Goal: Information Seeking & Learning: Check status

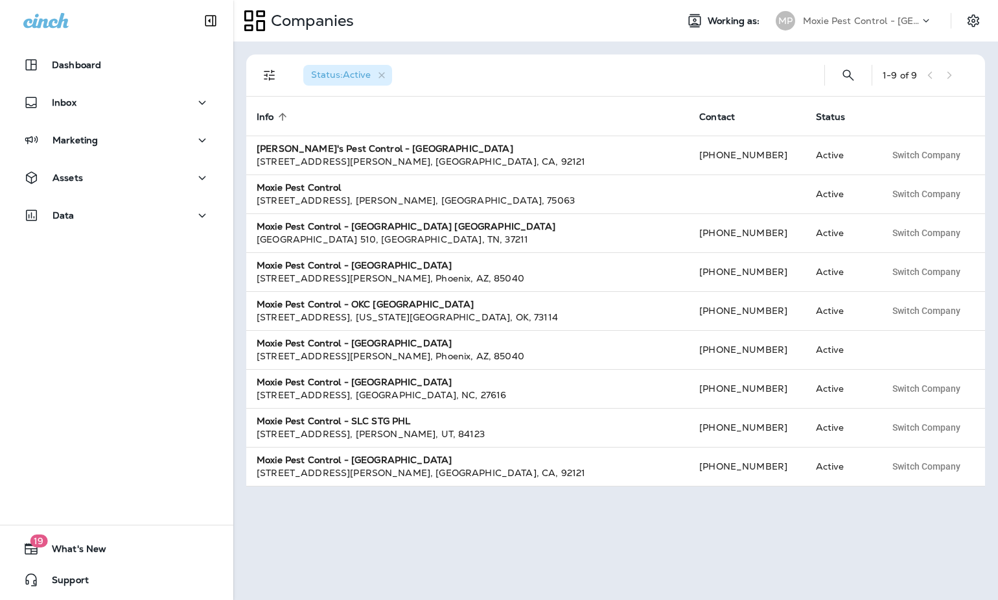
click at [872, 23] on p "Moxie Pest Control - [GEOGRAPHIC_DATA]" at bounding box center [861, 21] width 117 height 10
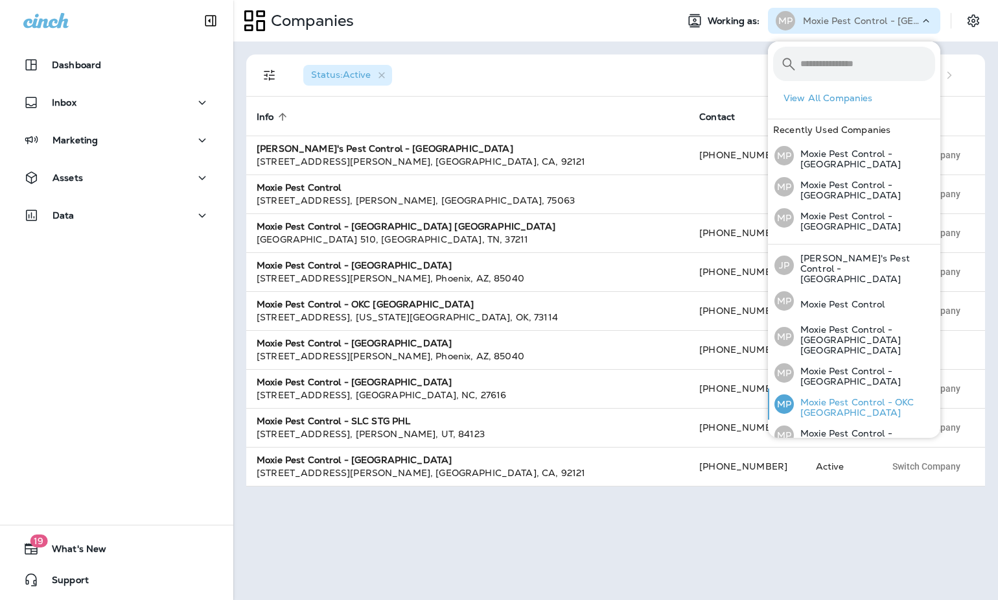
click at [864, 397] on p "Moxie Pest Control - OKC [GEOGRAPHIC_DATA]" at bounding box center [864, 407] width 141 height 21
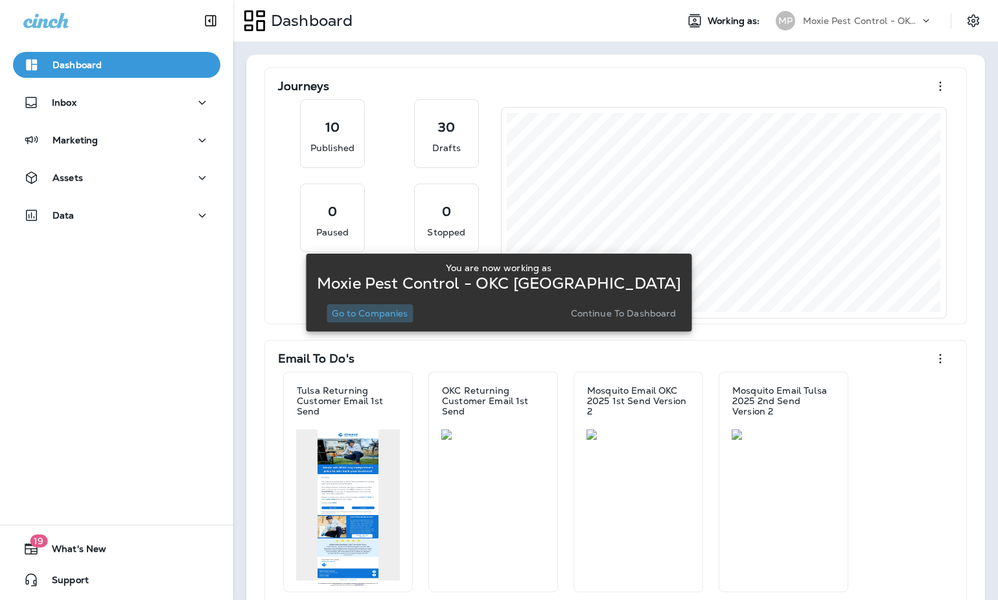
click at [382, 317] on p "Go to Companies" at bounding box center [370, 313] width 76 height 10
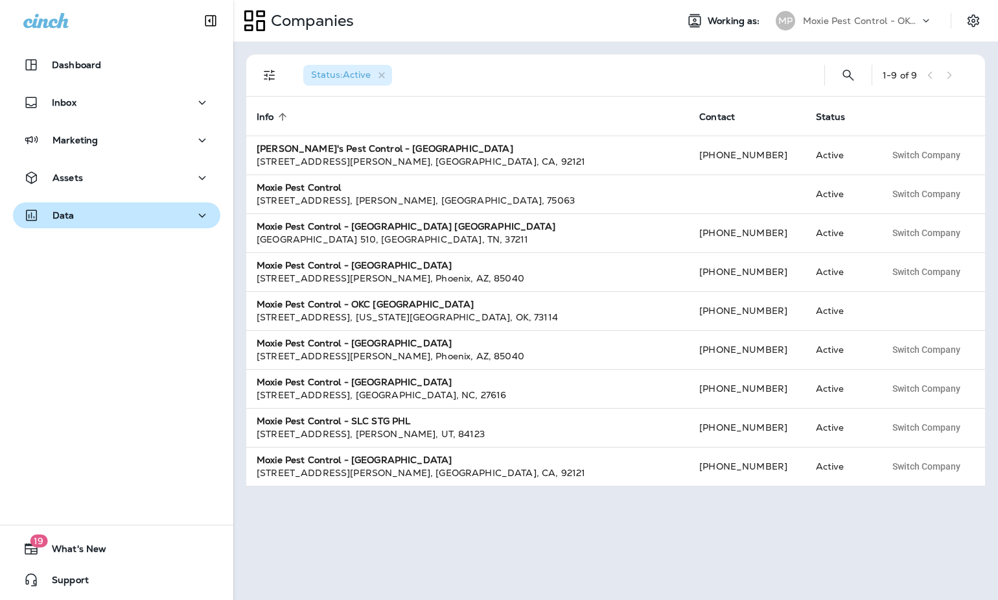
drag, startPoint x: 83, startPoint y: 222, endPoint x: 74, endPoint y: 213, distance: 13.3
click at [83, 222] on div "Data" at bounding box center [116, 215] width 187 height 16
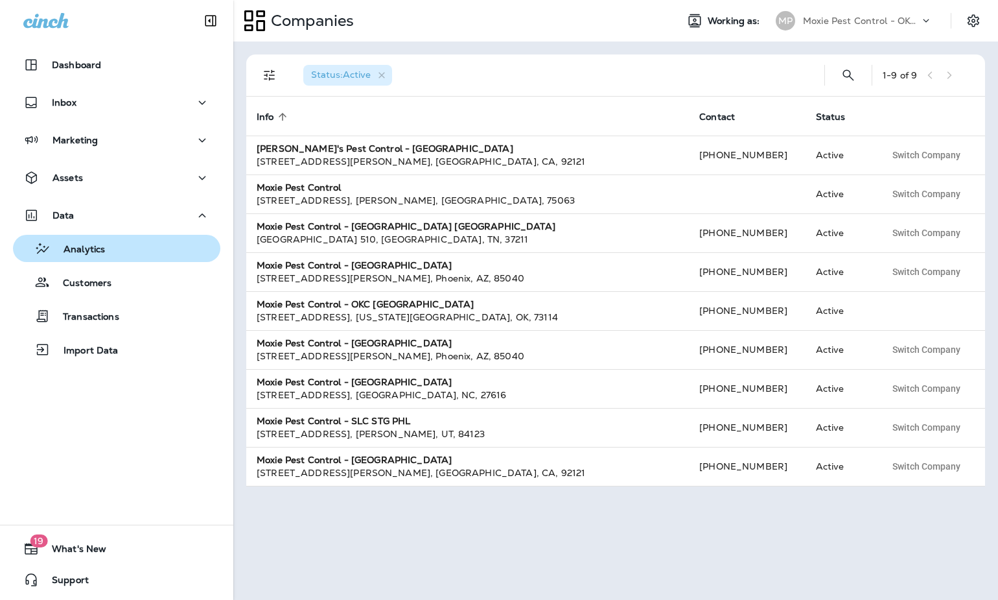
click at [78, 258] on button "Analytics" at bounding box center [116, 248] width 207 height 27
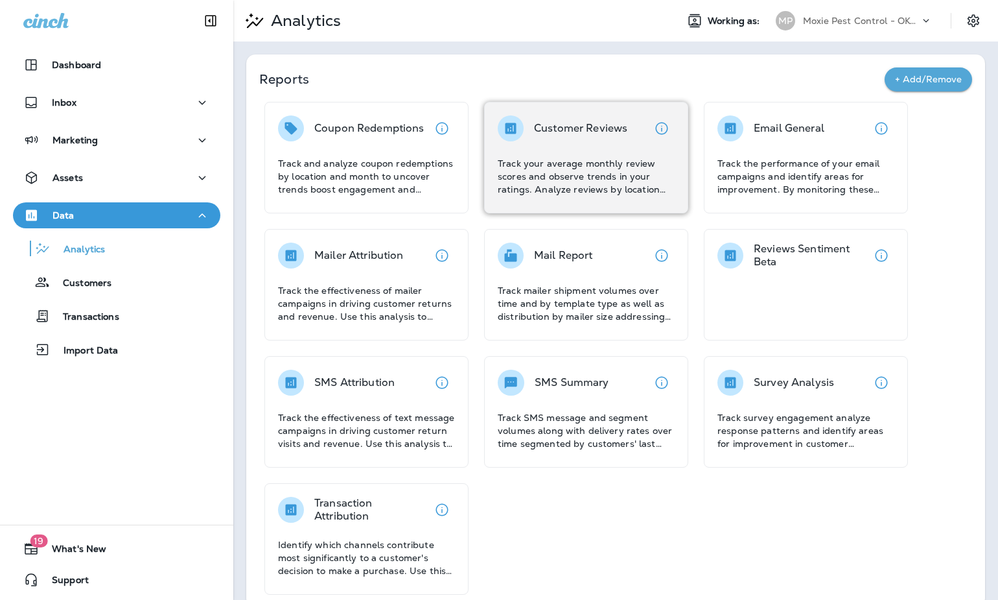
click at [619, 149] on div "Customer Reviews Track your average monthly review scores and observe trends in…" at bounding box center [586, 155] width 177 height 80
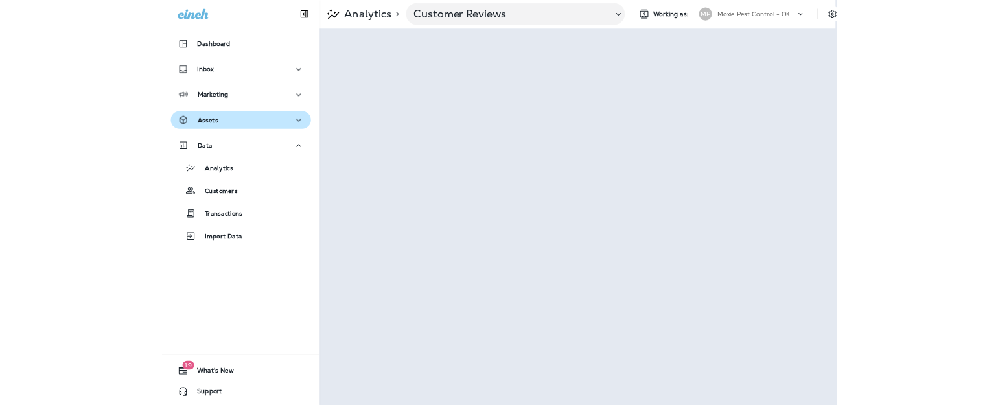
scroll to position [0, 1]
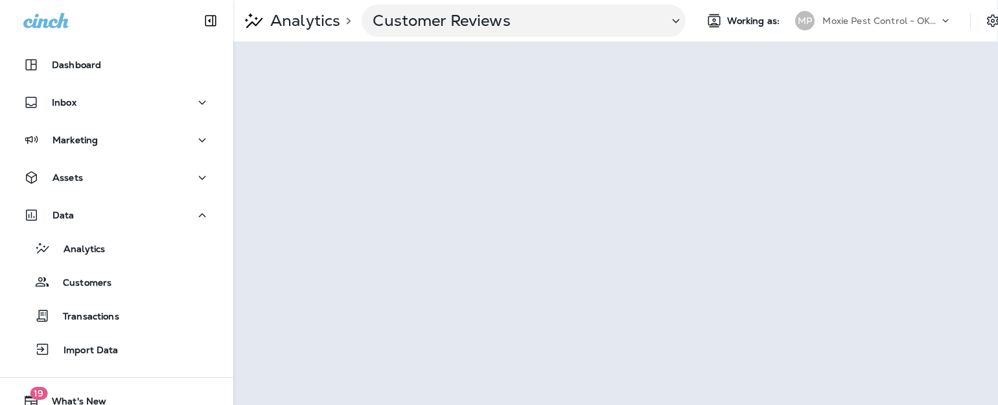
click at [913, 18] on p "Moxie Pest Control - OKC [GEOGRAPHIC_DATA]" at bounding box center [881, 21] width 117 height 10
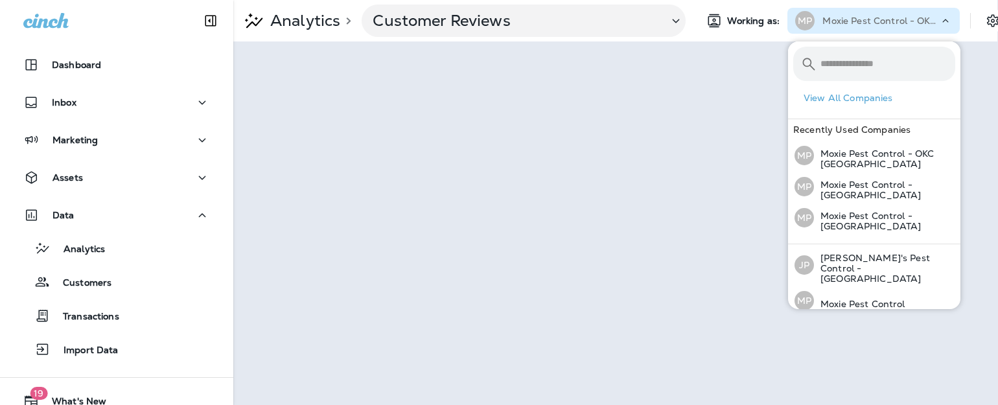
click at [948, 19] on icon at bounding box center [945, 20] width 13 height 13
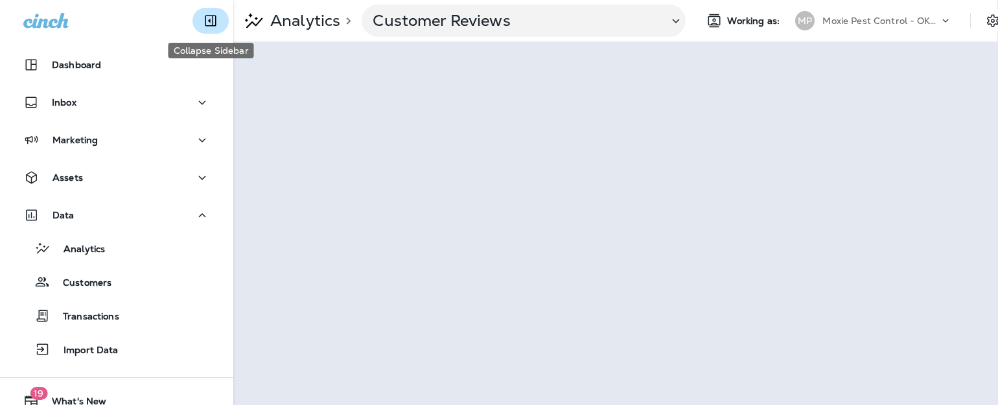
click at [209, 18] on icon "Collapse Sidebar" at bounding box center [211, 21] width 16 height 16
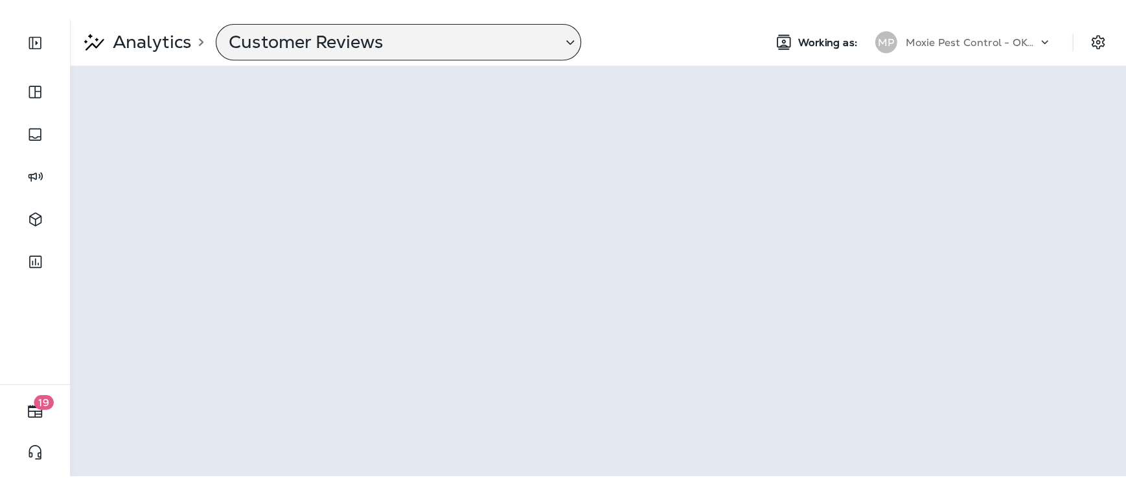
scroll to position [0, 0]
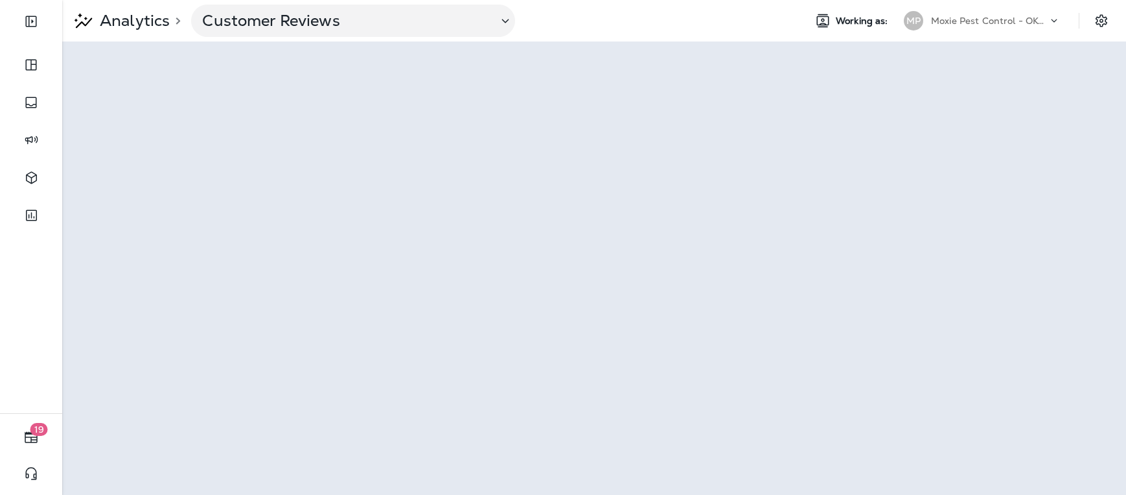
click at [3, 321] on div at bounding box center [31, 331] width 62 height 161
click at [118, 15] on p "Analytics" at bounding box center [132, 20] width 75 height 19
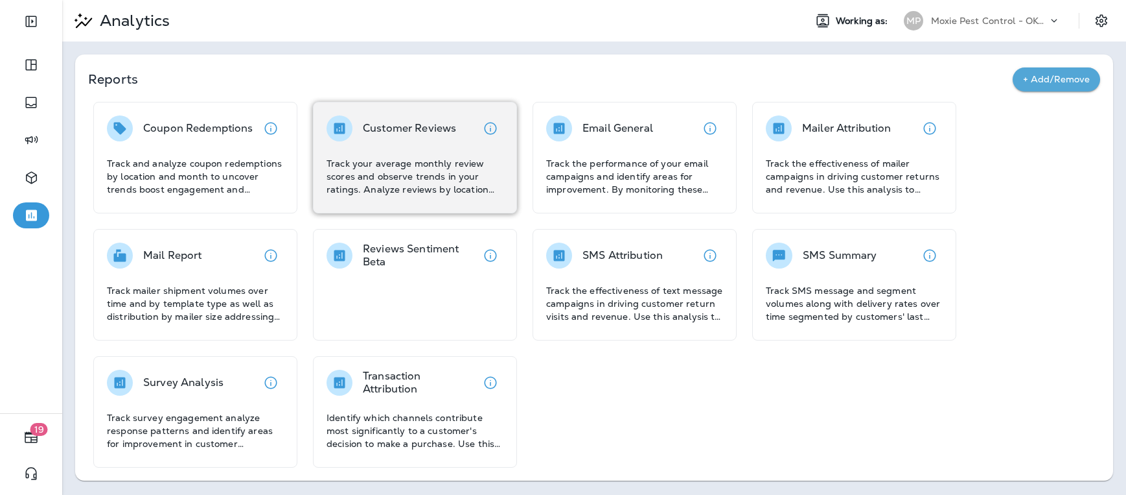
click at [408, 135] on div "Customer Reviews" at bounding box center [409, 128] width 93 height 26
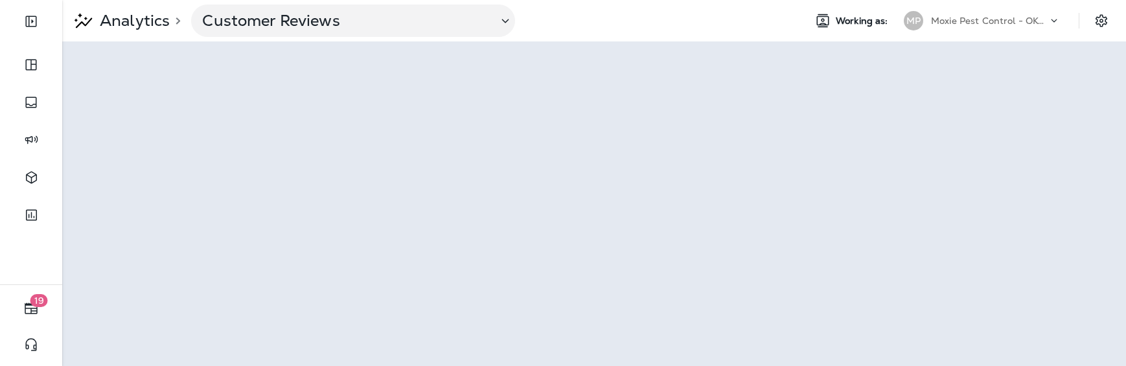
click at [588, 36] on div "Analytics > Customer Reviews" at bounding box center [428, 21] width 732 height 32
